Goal: Check status: Check status

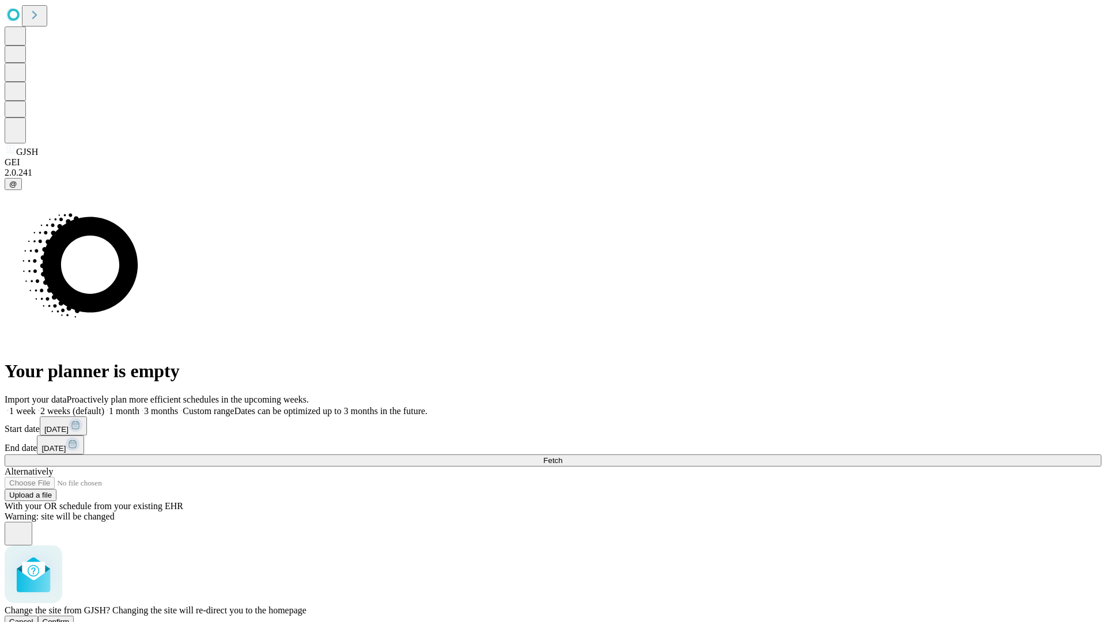
click at [70, 617] on span "Confirm" at bounding box center [56, 621] width 27 height 9
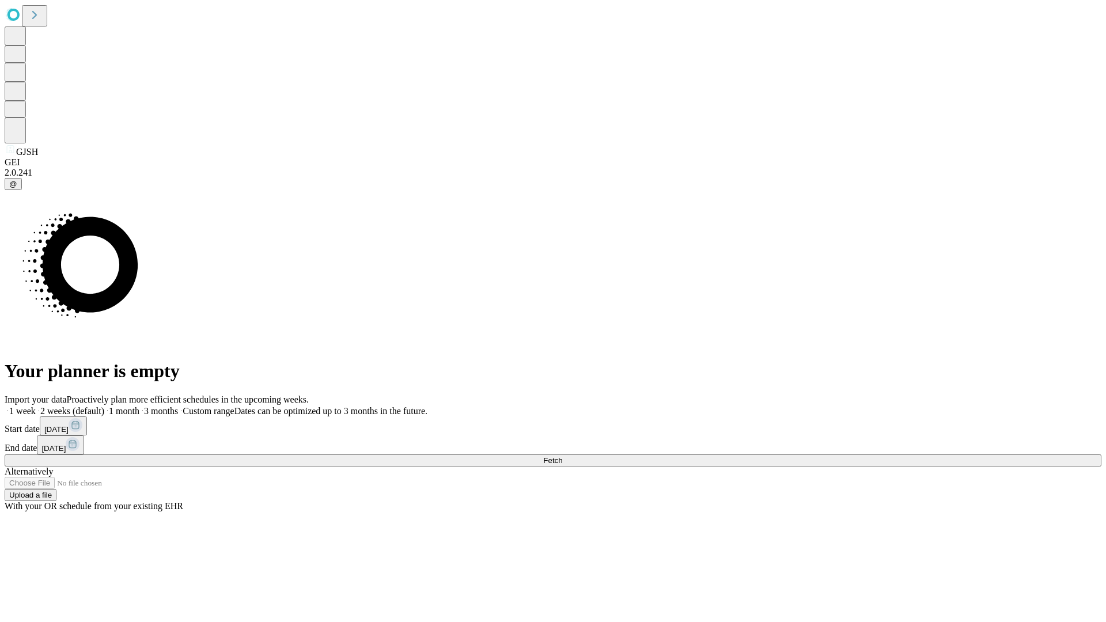
click at [36, 406] on label "1 week" at bounding box center [20, 411] width 31 height 10
click at [562, 456] on span "Fetch" at bounding box center [552, 460] width 19 height 9
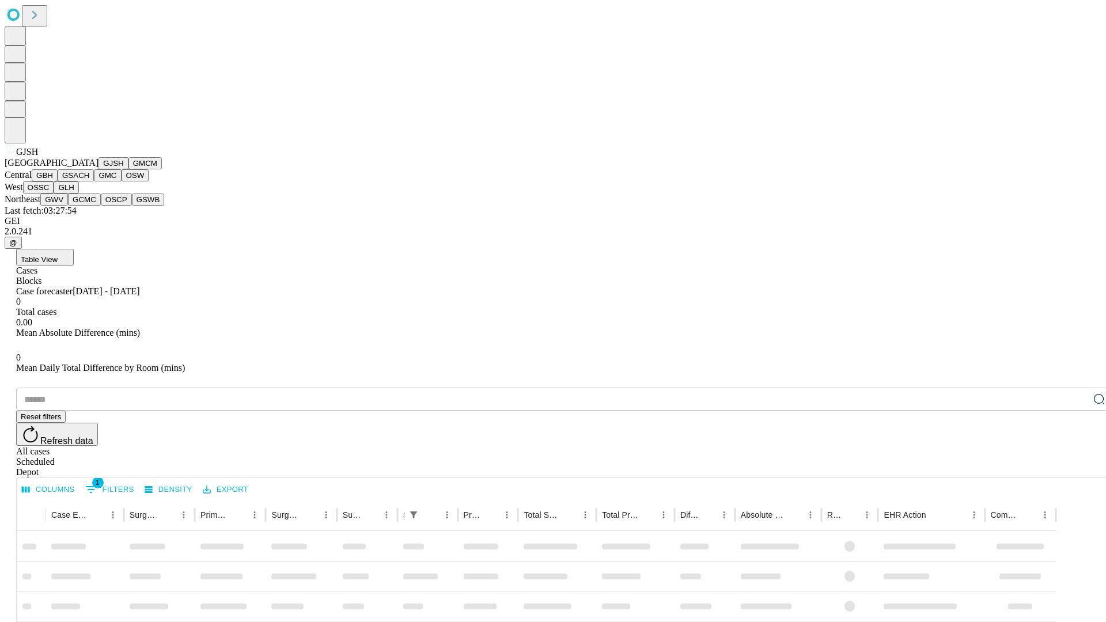
click at [128, 169] on button "GMCM" at bounding box center [144, 163] width 33 height 12
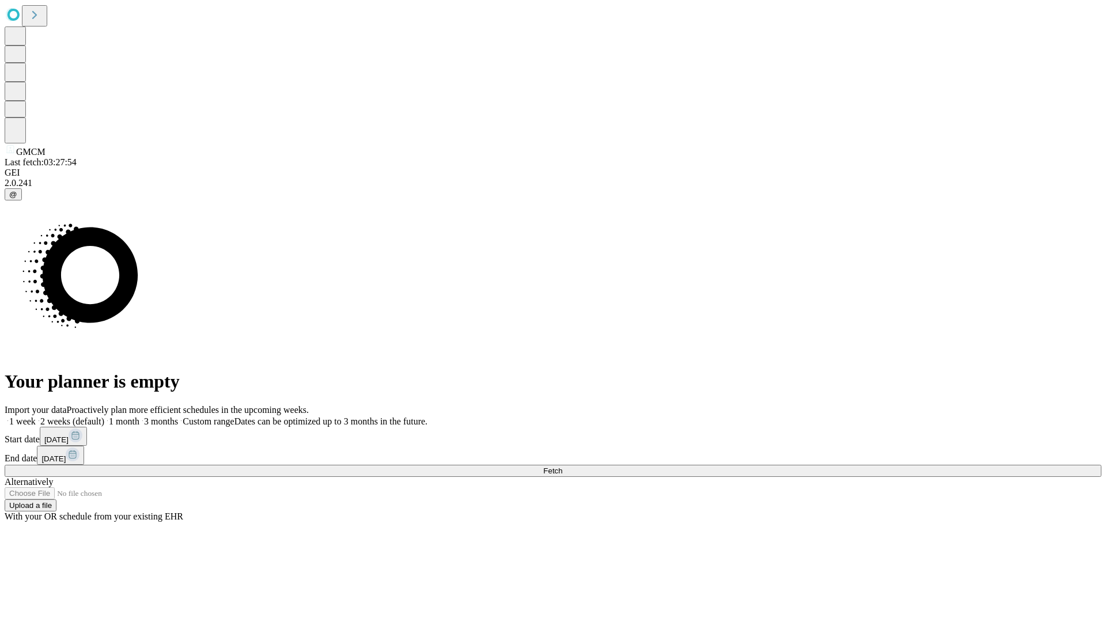
click at [36, 416] on label "1 week" at bounding box center [20, 421] width 31 height 10
click at [562, 466] on span "Fetch" at bounding box center [552, 470] width 19 height 9
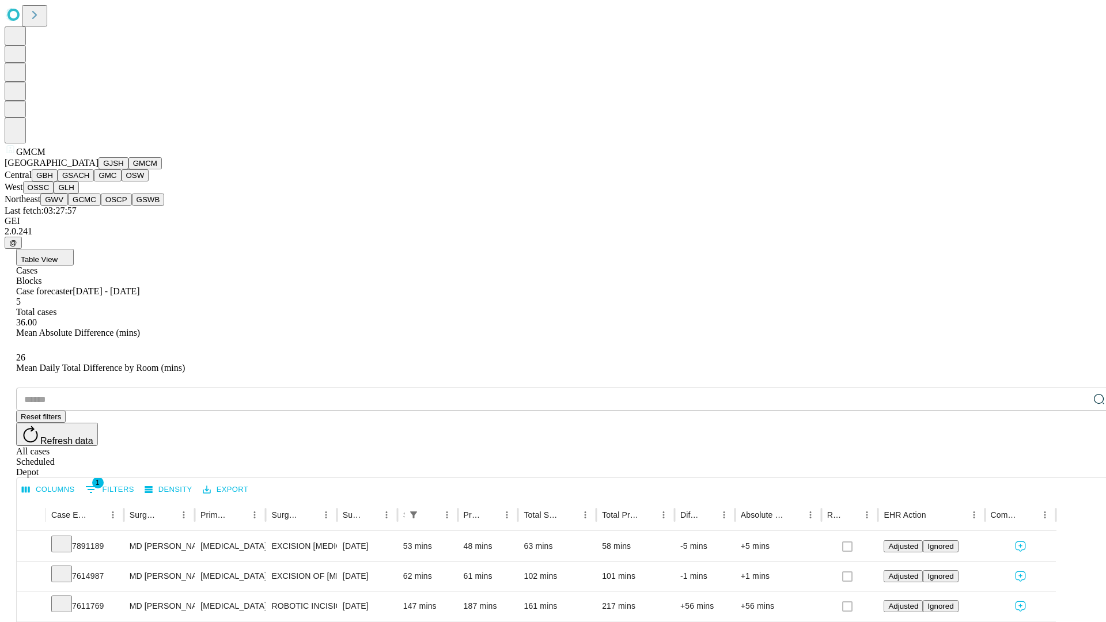
click at [58, 181] on button "GBH" at bounding box center [45, 175] width 26 height 12
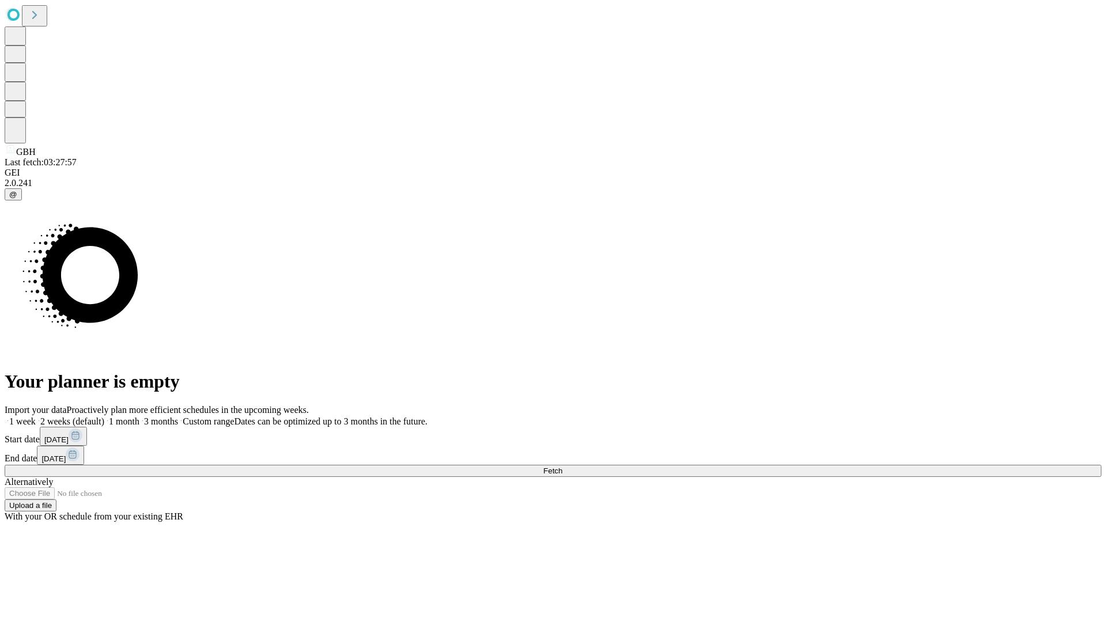
click at [36, 416] on label "1 week" at bounding box center [20, 421] width 31 height 10
click at [562, 466] on span "Fetch" at bounding box center [552, 470] width 19 height 9
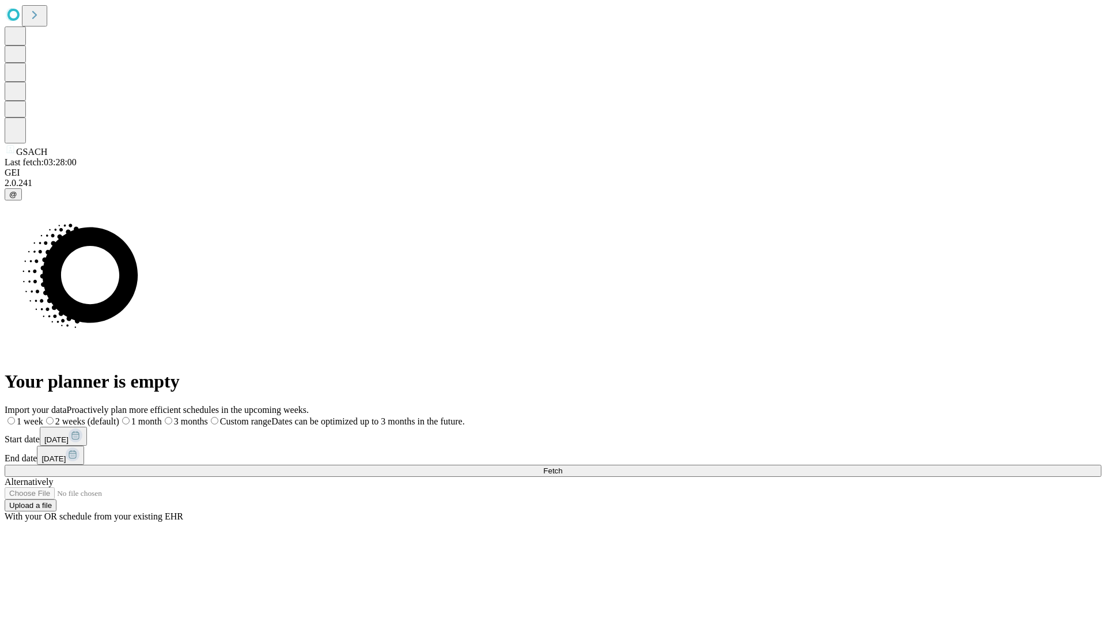
click at [43, 416] on label "1 week" at bounding box center [24, 421] width 39 height 10
click at [562, 466] on span "Fetch" at bounding box center [552, 470] width 19 height 9
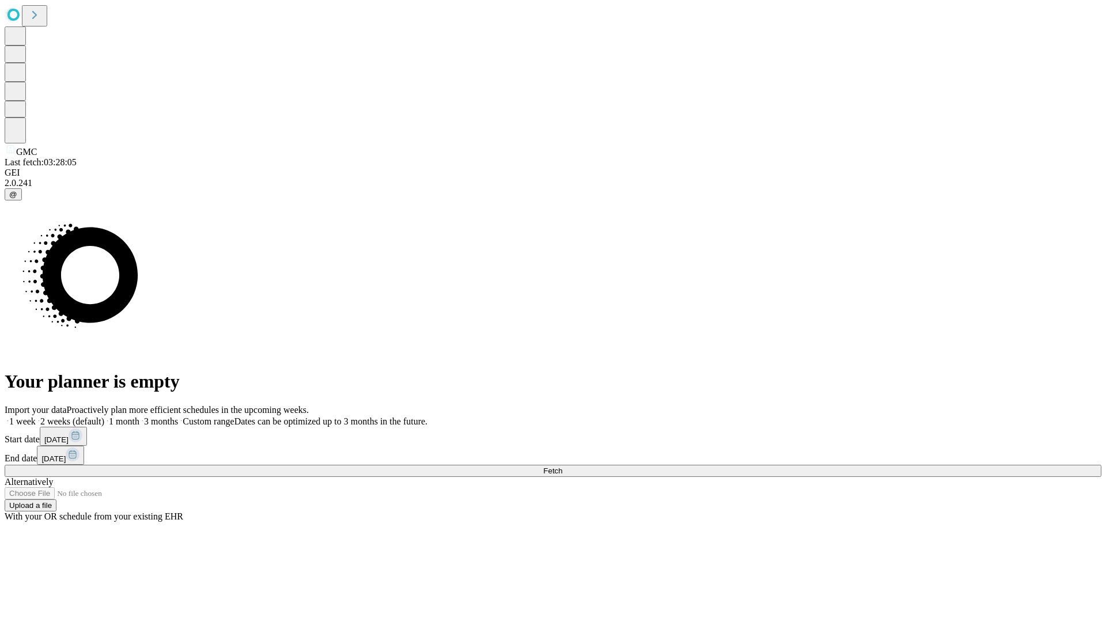
click at [36, 416] on label "1 week" at bounding box center [20, 421] width 31 height 10
click at [562, 466] on span "Fetch" at bounding box center [552, 470] width 19 height 9
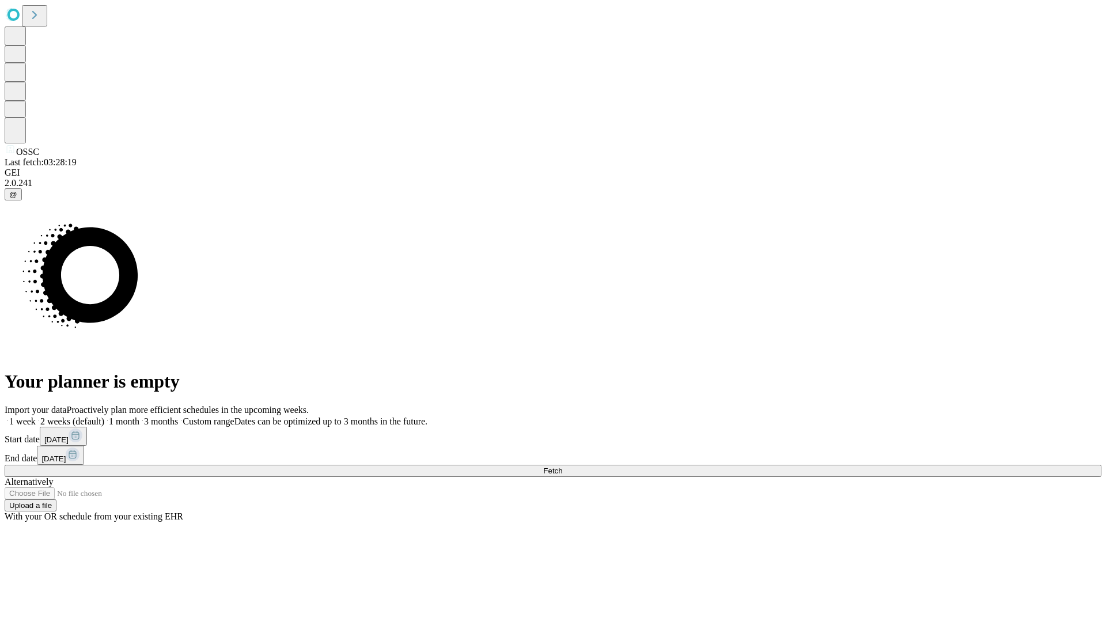
click at [36, 416] on label "1 week" at bounding box center [20, 421] width 31 height 10
click at [562, 466] on span "Fetch" at bounding box center [552, 470] width 19 height 9
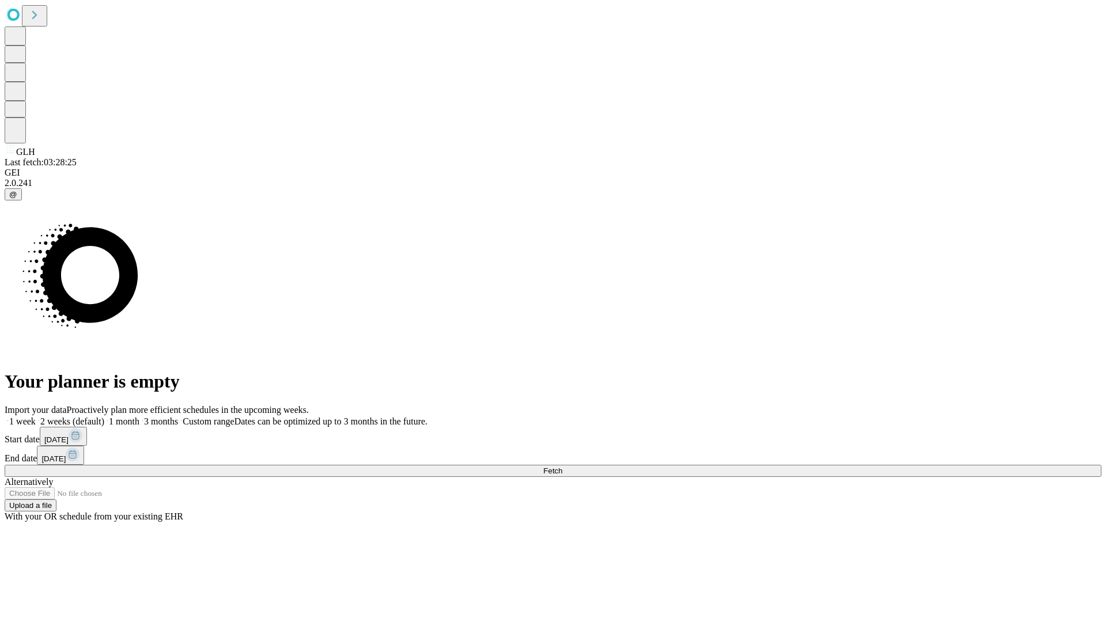
click at [36, 416] on label "1 week" at bounding box center [20, 421] width 31 height 10
click at [562, 466] on span "Fetch" at bounding box center [552, 470] width 19 height 9
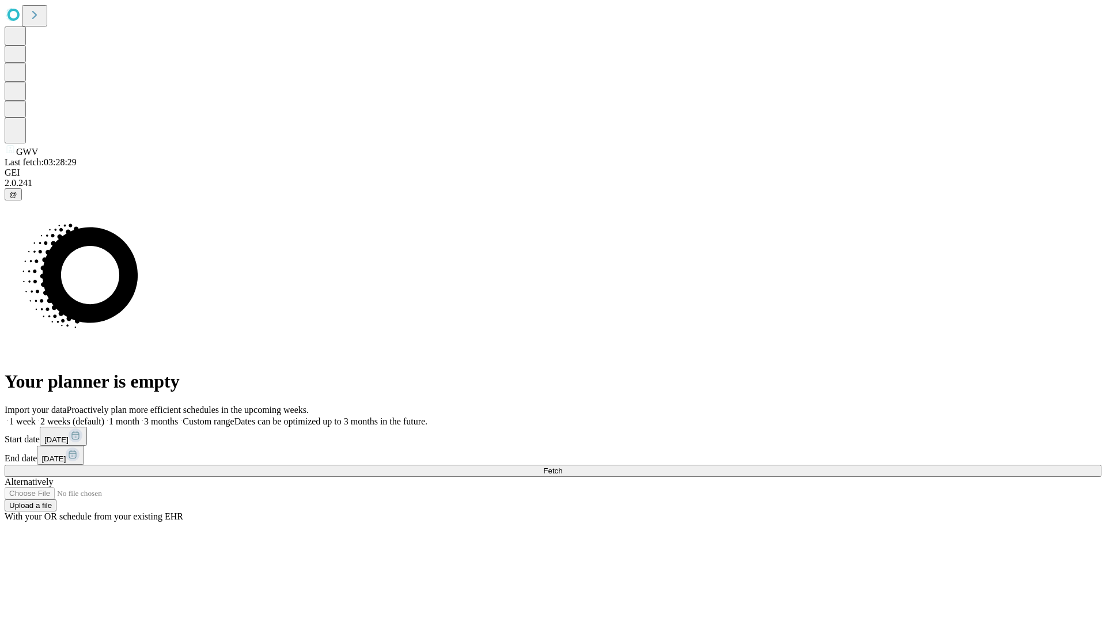
click at [36, 416] on label "1 week" at bounding box center [20, 421] width 31 height 10
click at [562, 466] on span "Fetch" at bounding box center [552, 470] width 19 height 9
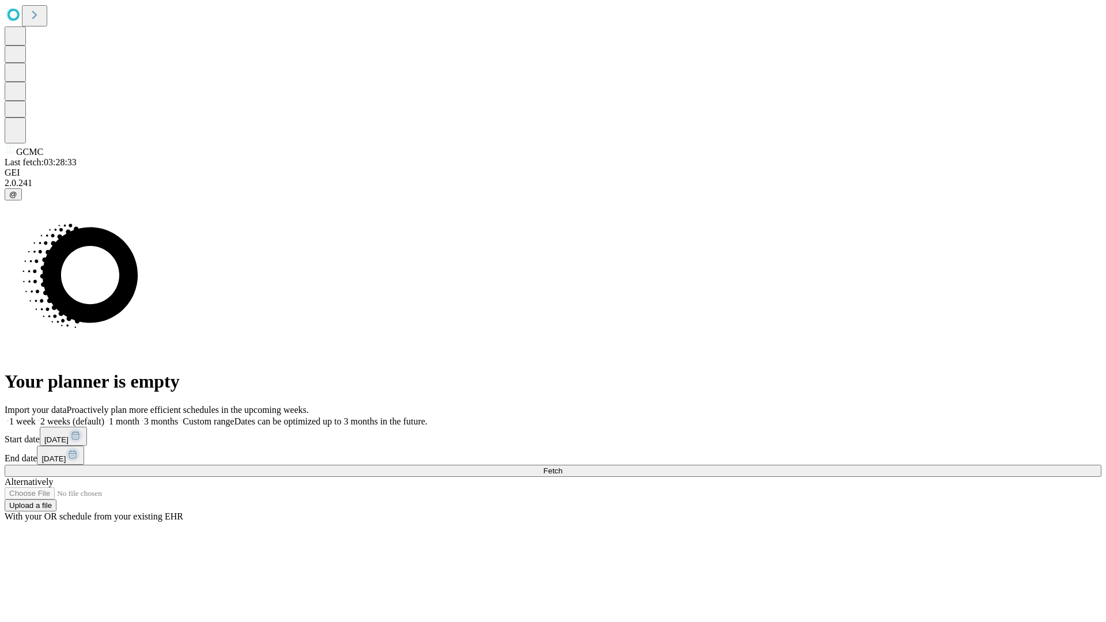
click at [562, 466] on span "Fetch" at bounding box center [552, 470] width 19 height 9
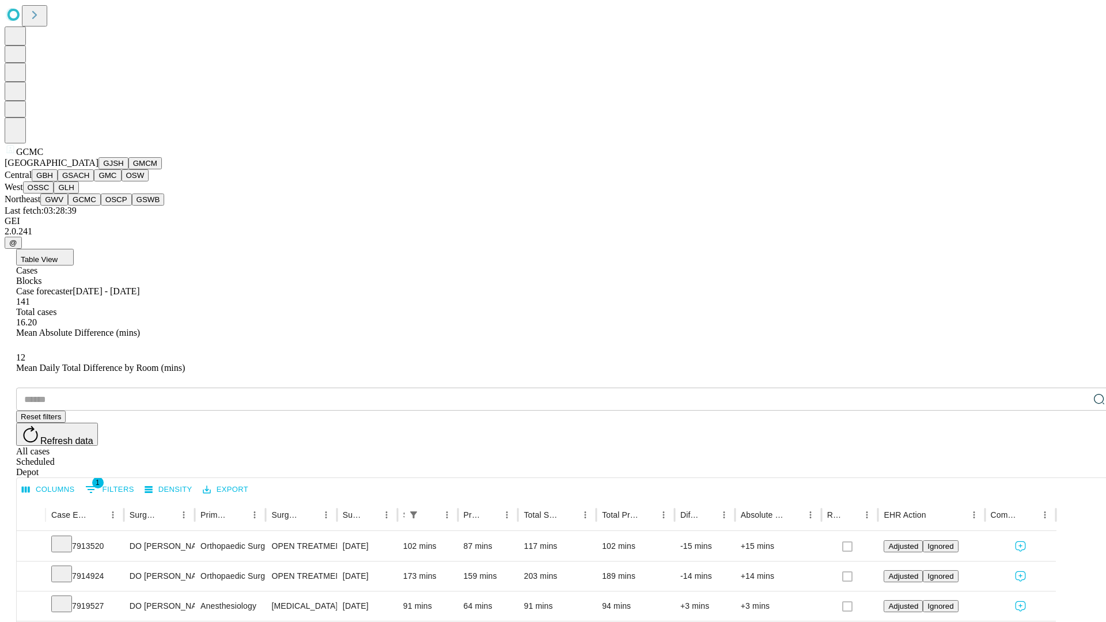
click at [101, 206] on button "OSCP" at bounding box center [116, 199] width 31 height 12
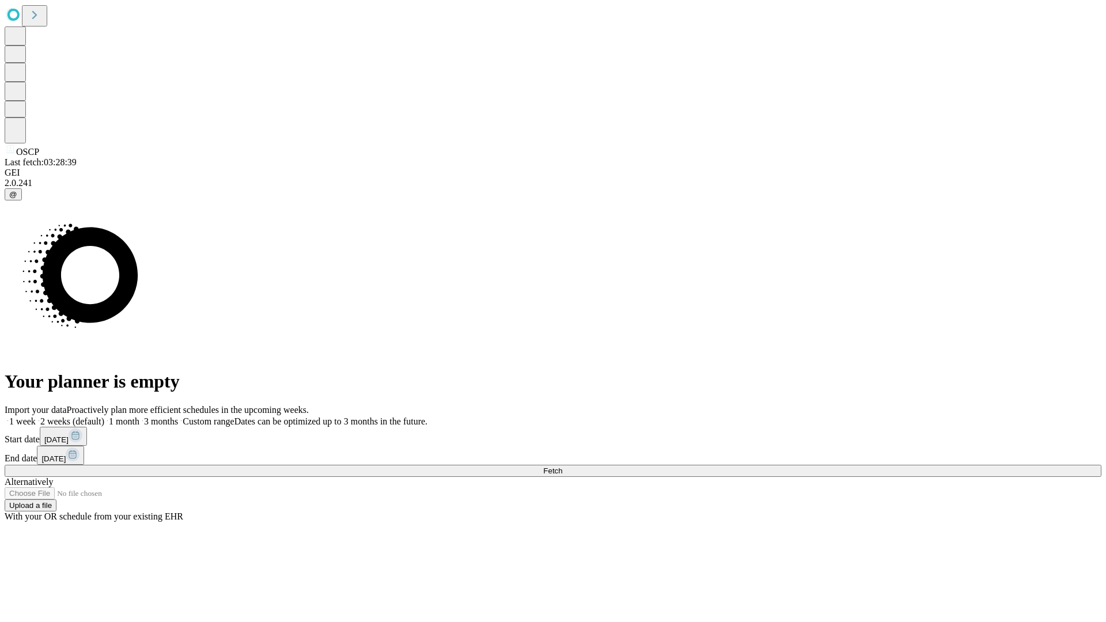
click at [36, 416] on label "1 week" at bounding box center [20, 421] width 31 height 10
click at [562, 466] on span "Fetch" at bounding box center [552, 470] width 19 height 9
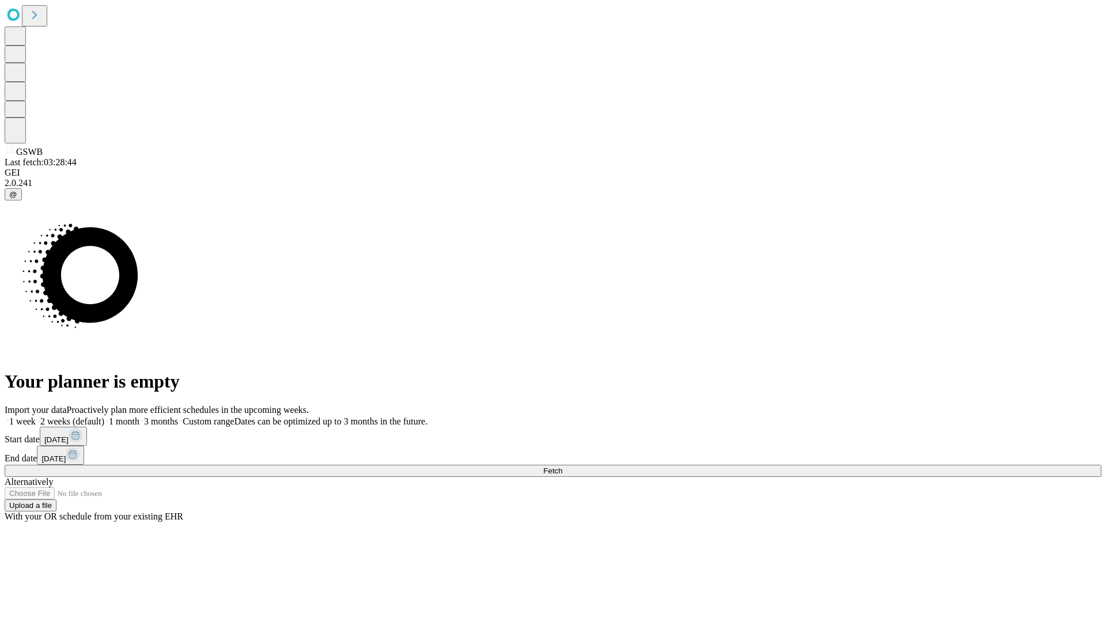
click at [36, 416] on label "1 week" at bounding box center [20, 421] width 31 height 10
click at [562, 466] on span "Fetch" at bounding box center [552, 470] width 19 height 9
